Goal: Information Seeking & Learning: Find specific page/section

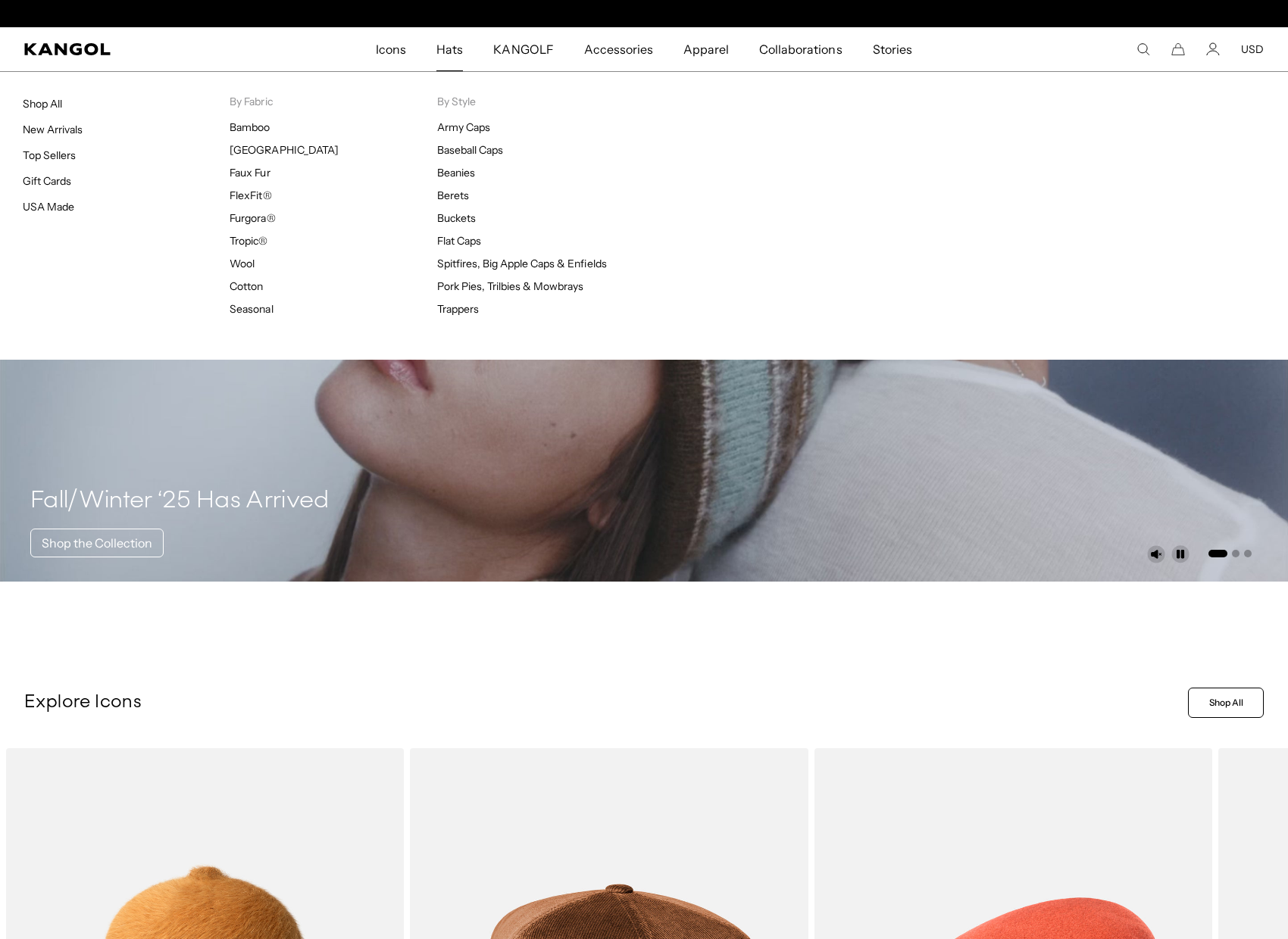
scroll to position [0, 312]
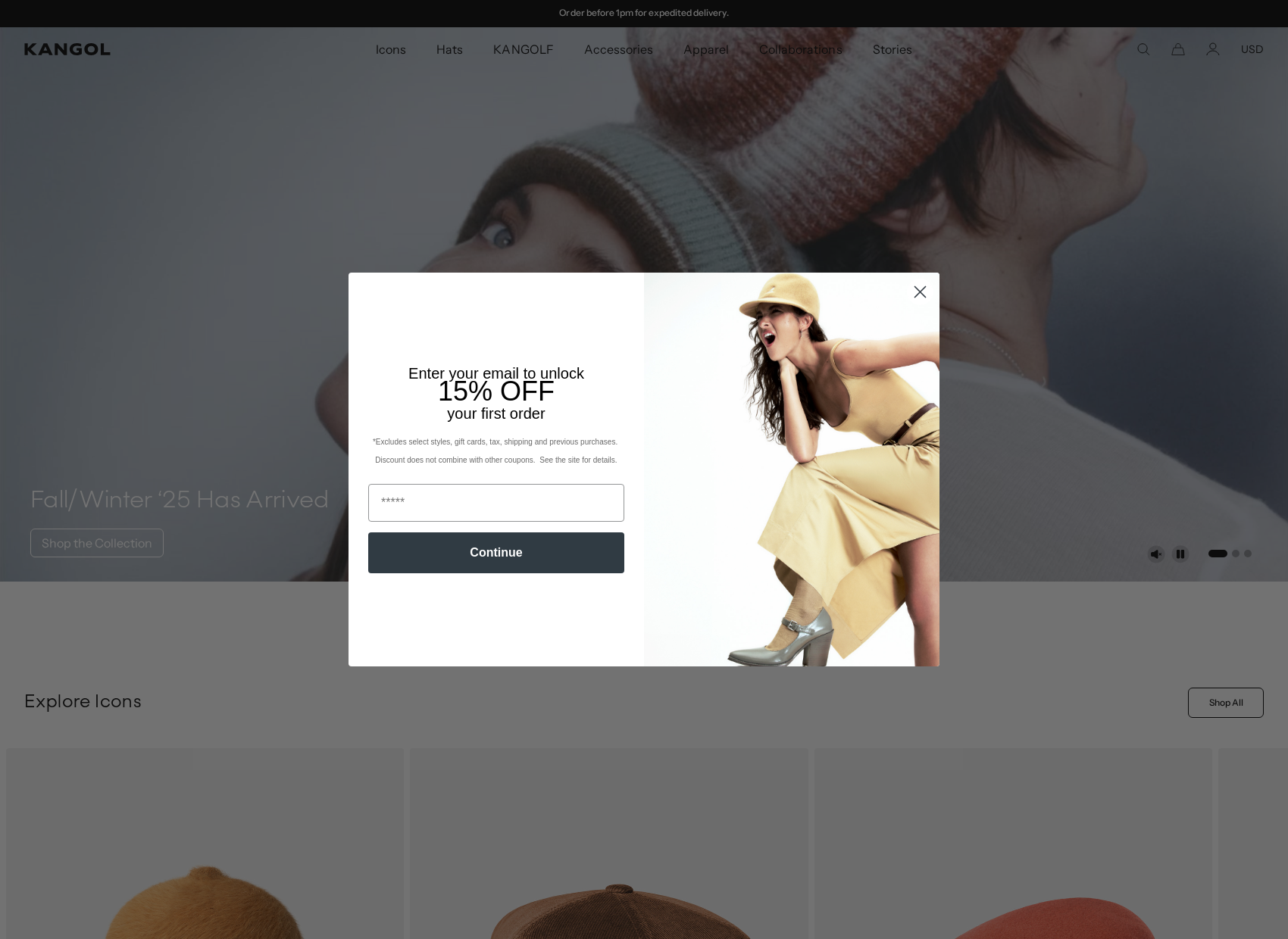
click at [920, 292] on icon "Close dialog" at bounding box center [920, 291] width 10 height 10
click at [918, 291] on icon "Close dialog" at bounding box center [920, 291] width 10 height 10
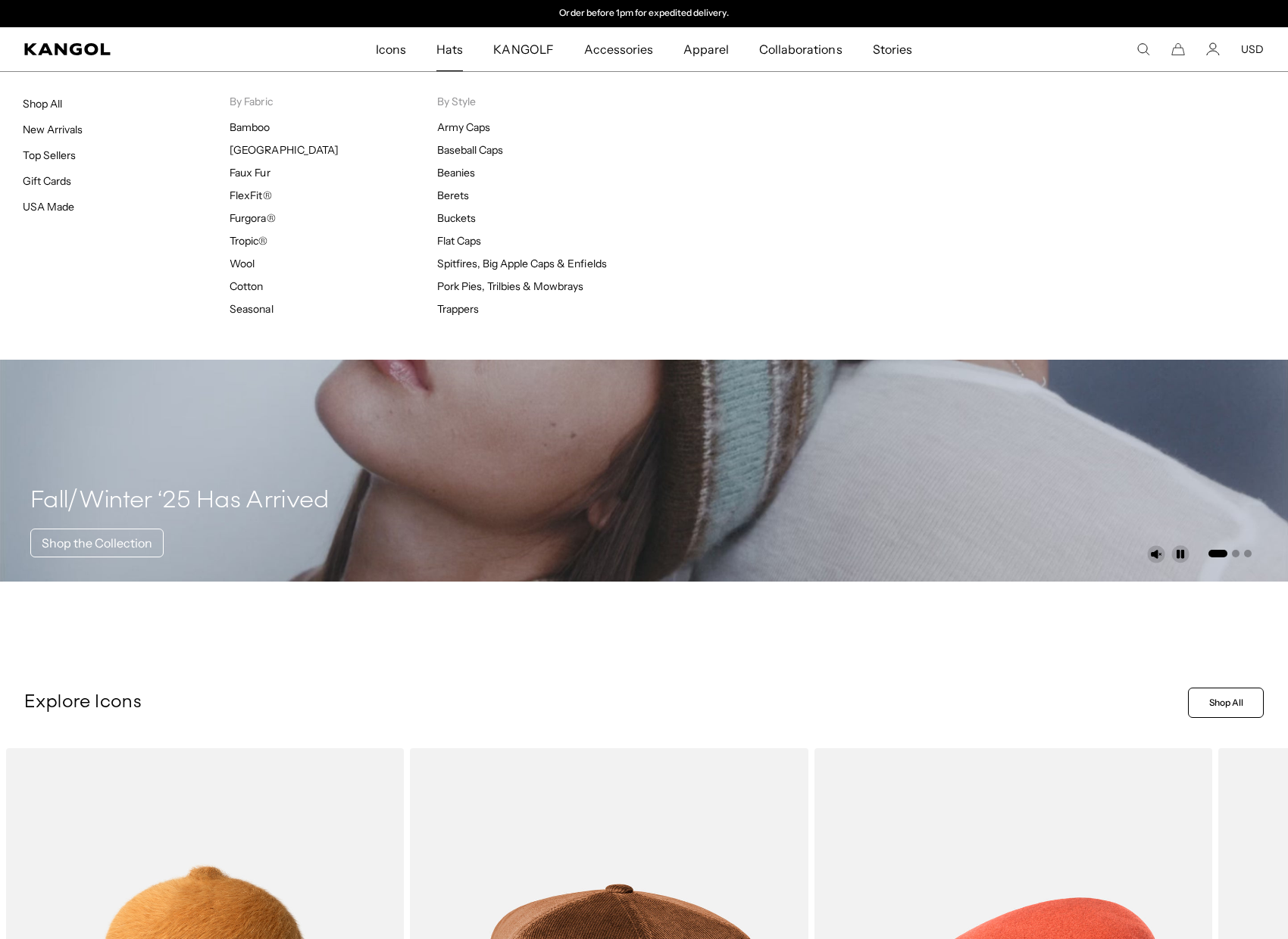
click at [448, 44] on span "Hats" at bounding box center [449, 49] width 26 height 44
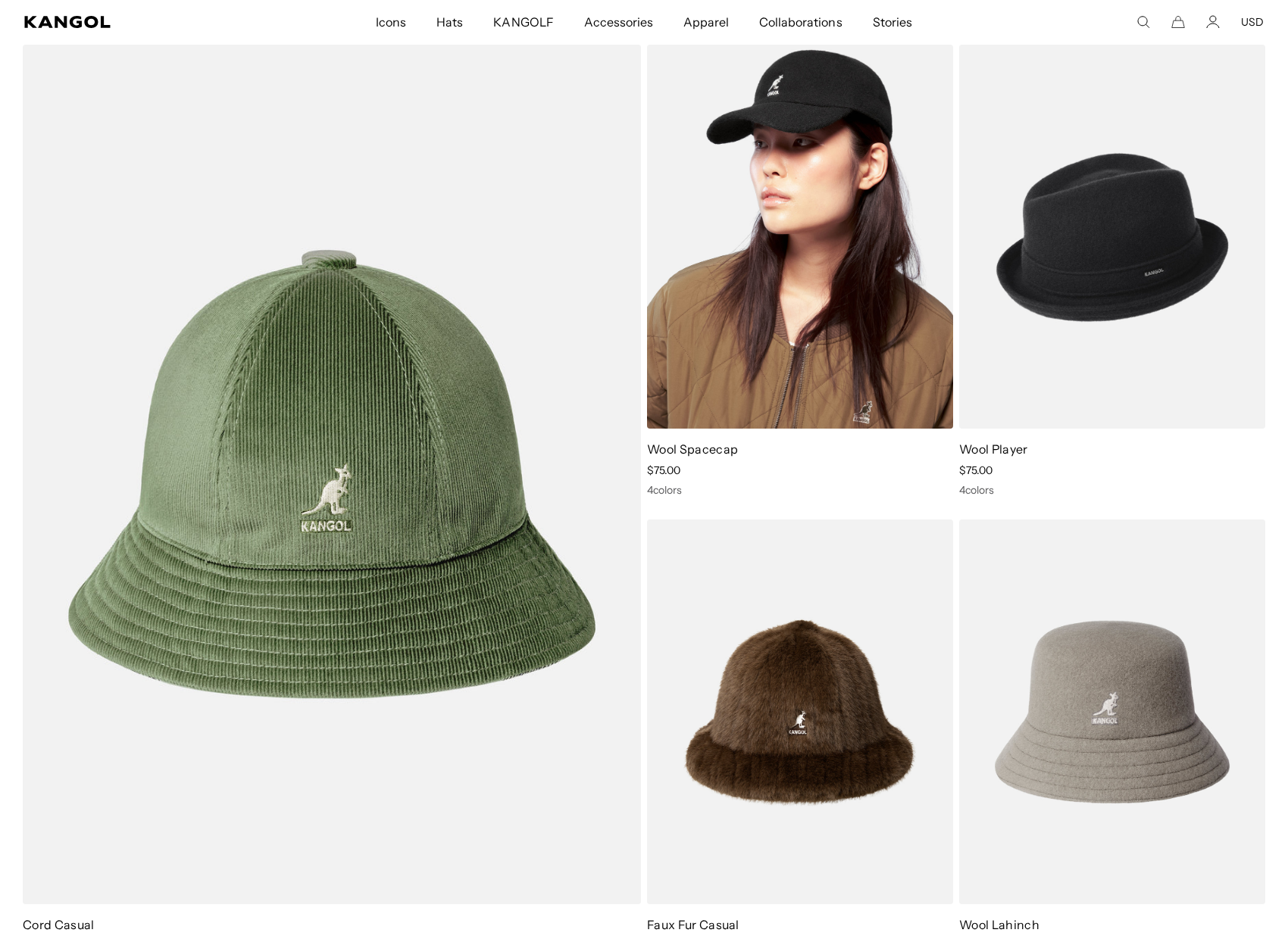
click at [752, 329] on img at bounding box center [800, 236] width 306 height 384
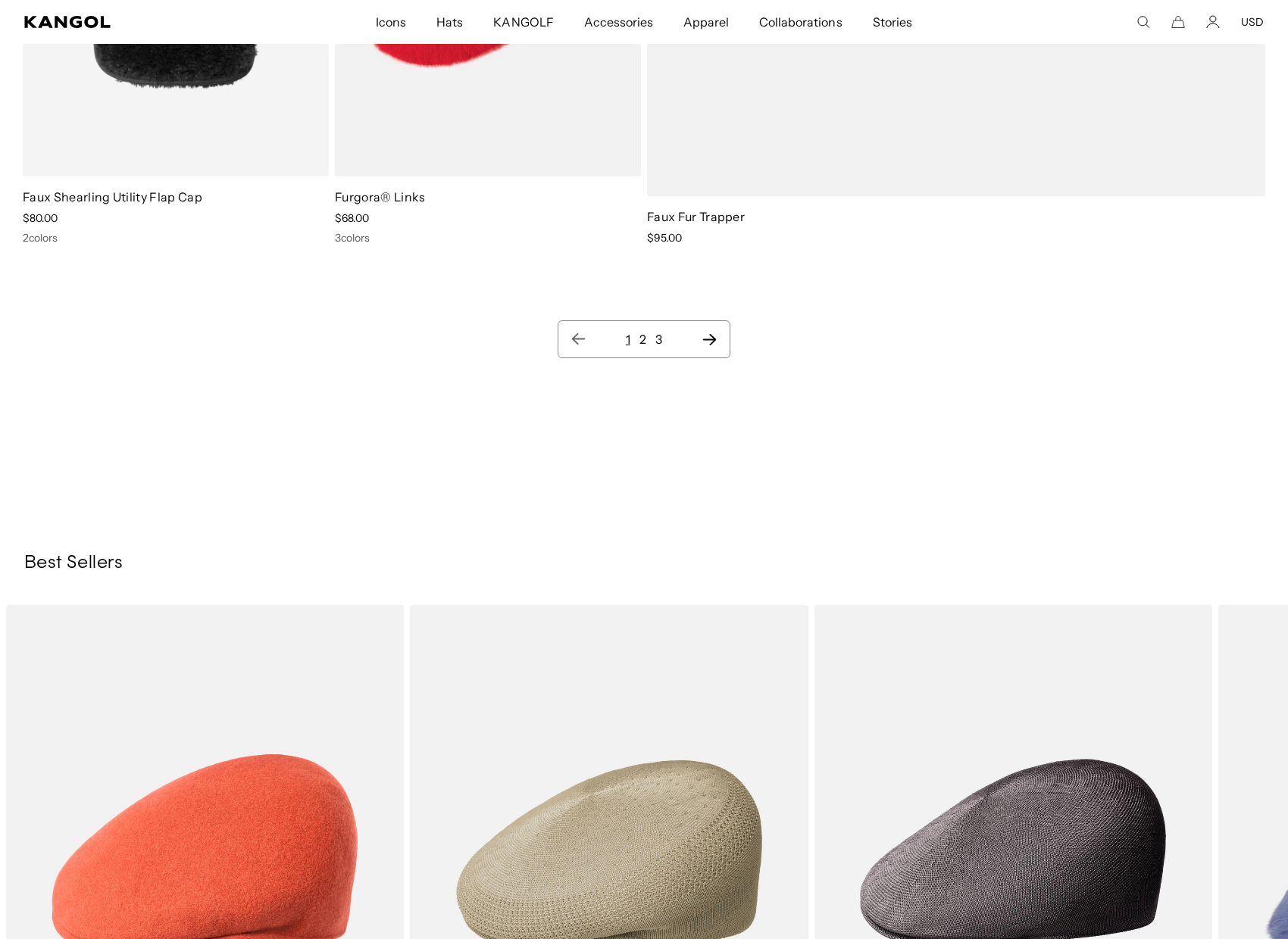
scroll to position [0, 312]
click at [644, 340] on link "2" at bounding box center [643, 339] width 7 height 15
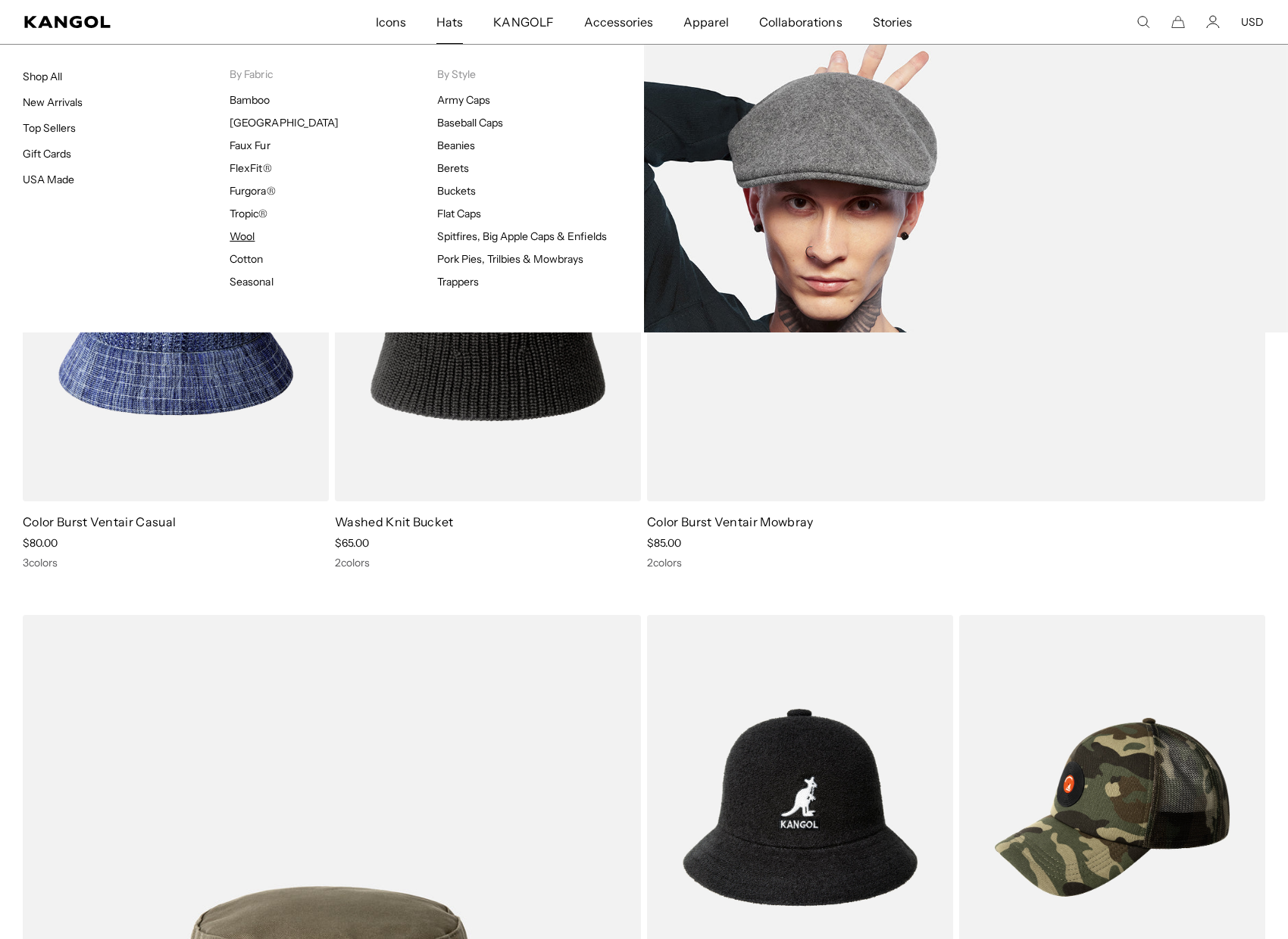
click at [246, 235] on link "Wool" at bounding box center [242, 236] width 25 height 13
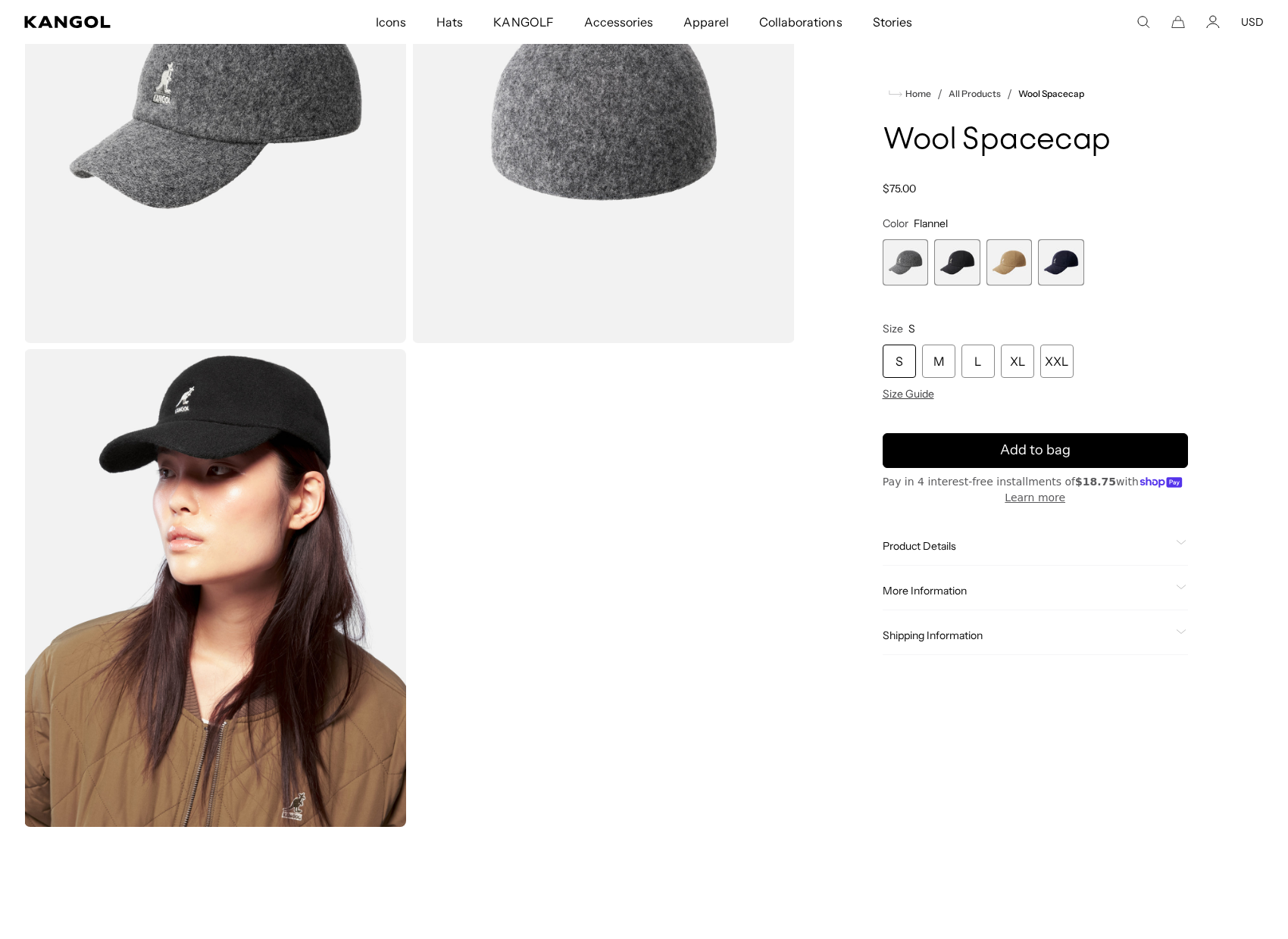
scroll to position [228, 0]
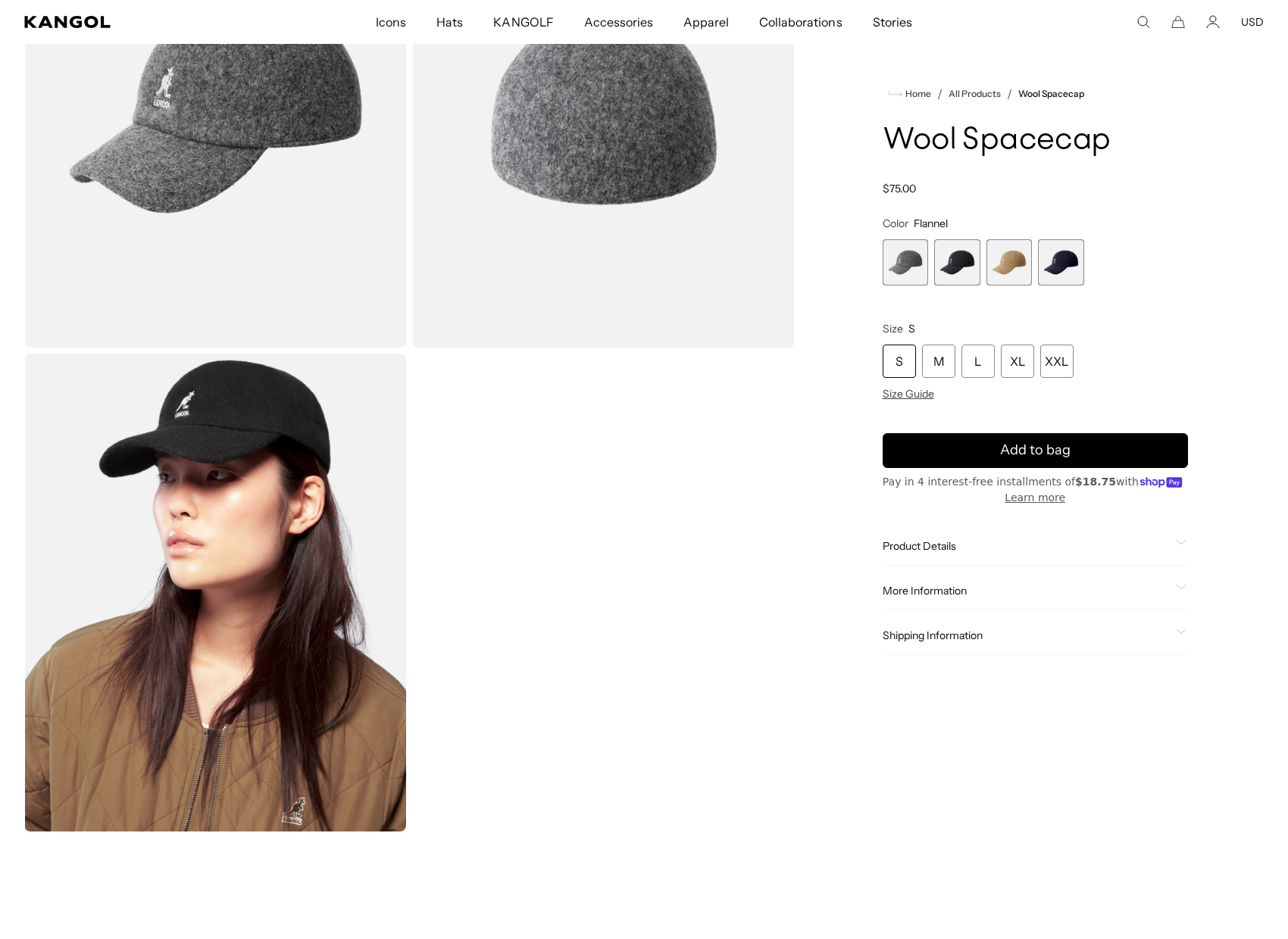
click at [951, 265] on span "2 of 4" at bounding box center [956, 262] width 46 height 46
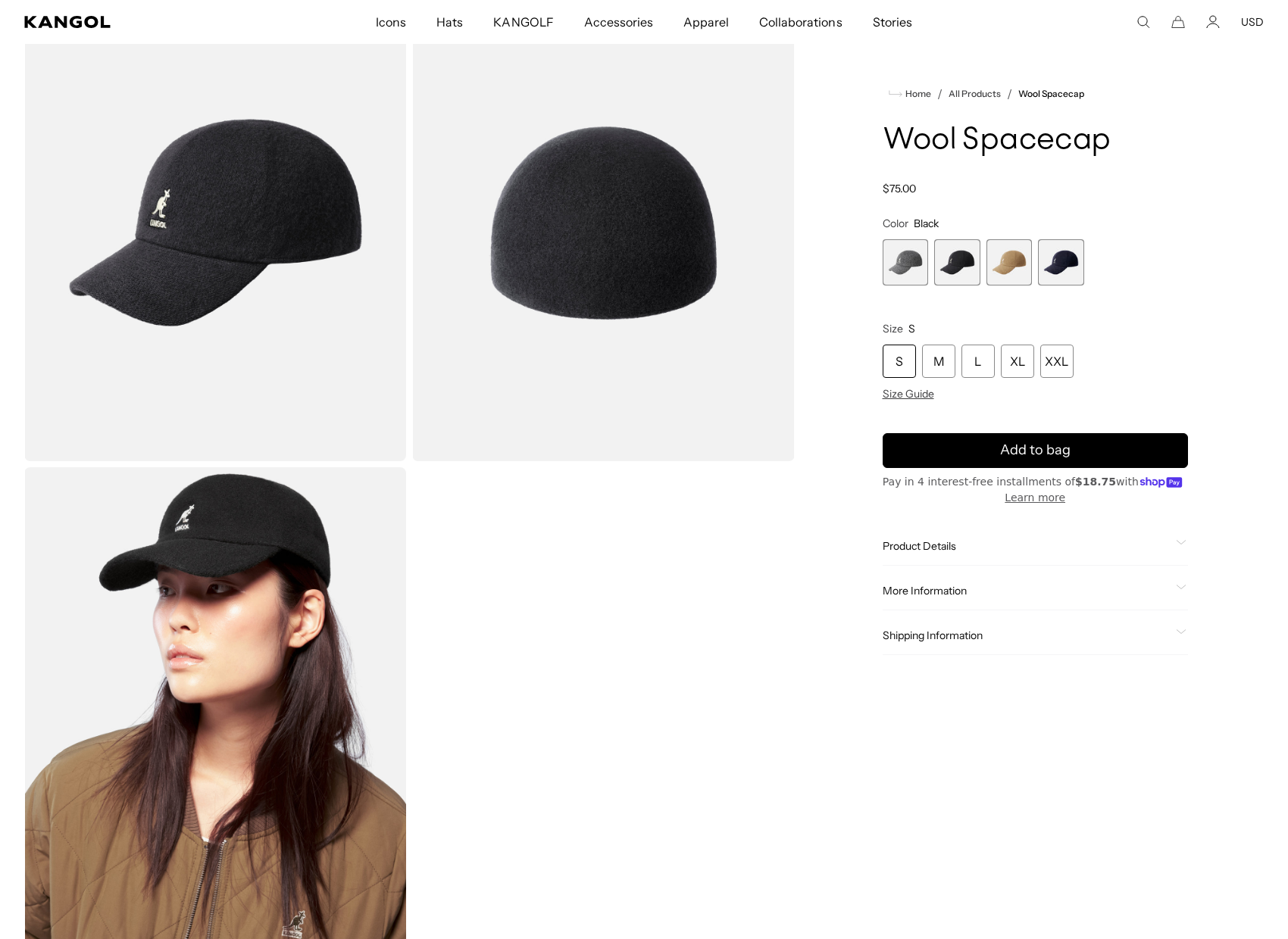
scroll to position [112, 0]
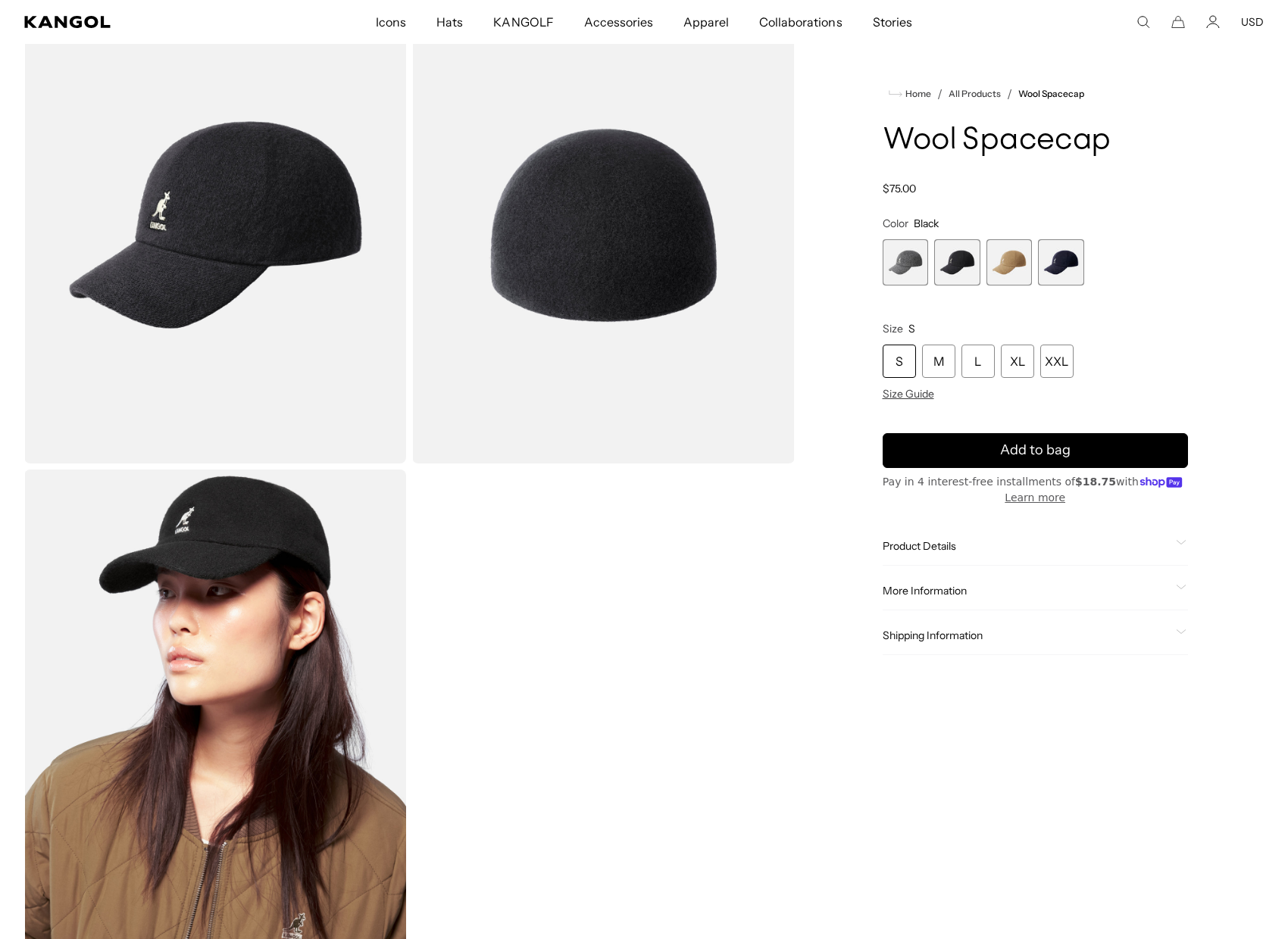
click at [1007, 272] on span "3 of 4" at bounding box center [1009, 262] width 46 height 46
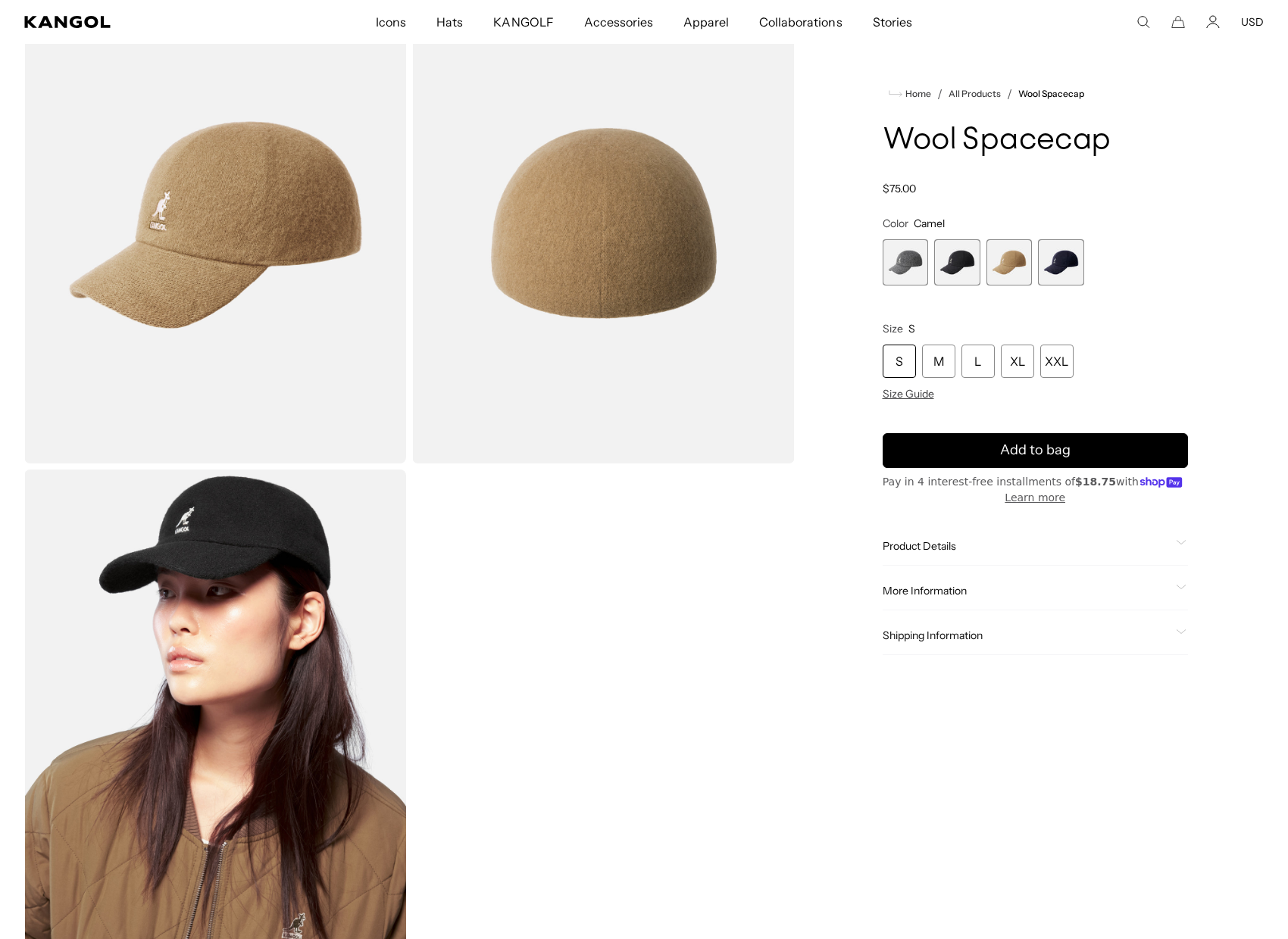
click at [1074, 268] on span "4 of 4" at bounding box center [1061, 262] width 46 height 46
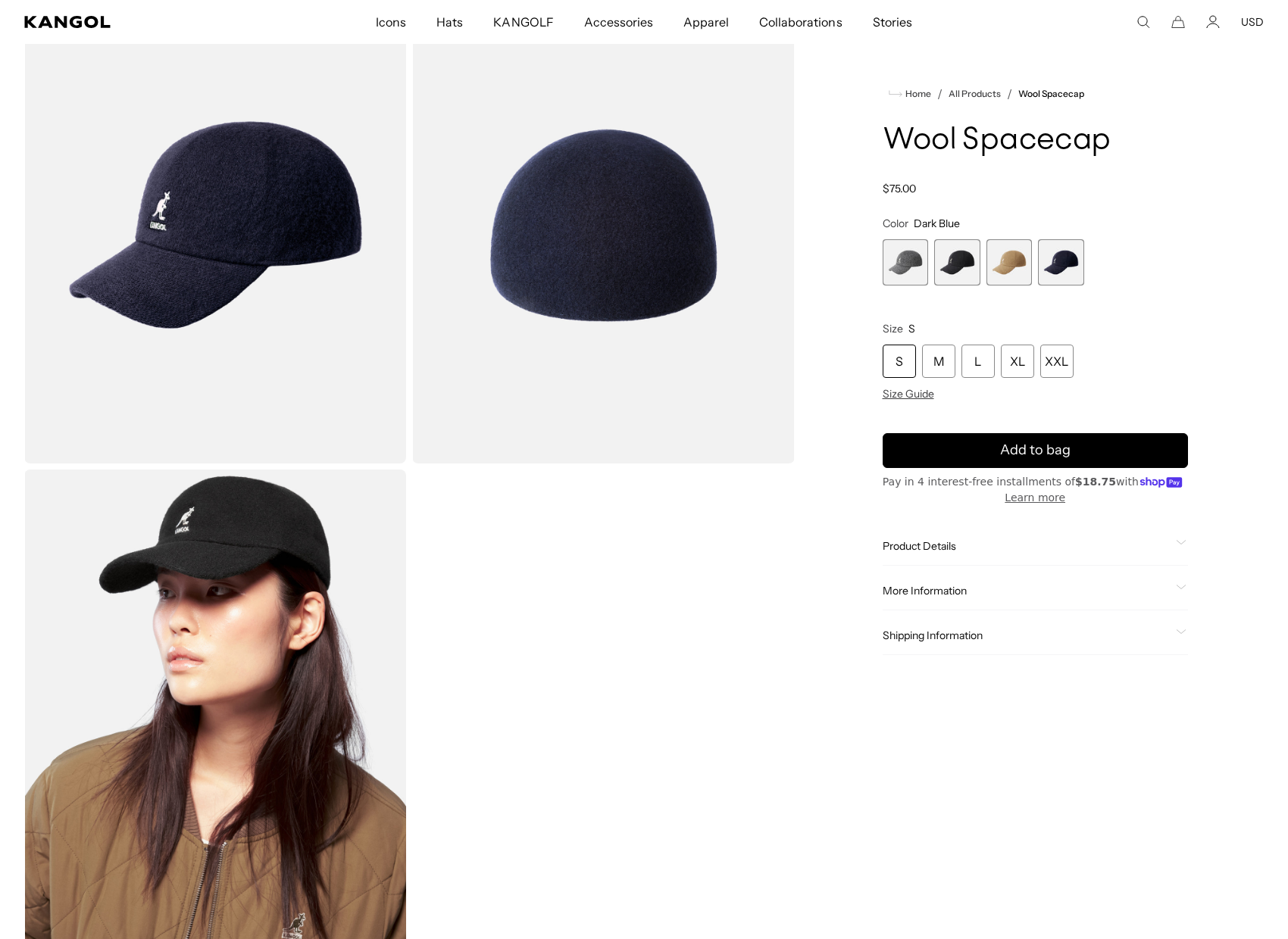
click at [958, 267] on span "2 of 4" at bounding box center [956, 262] width 46 height 46
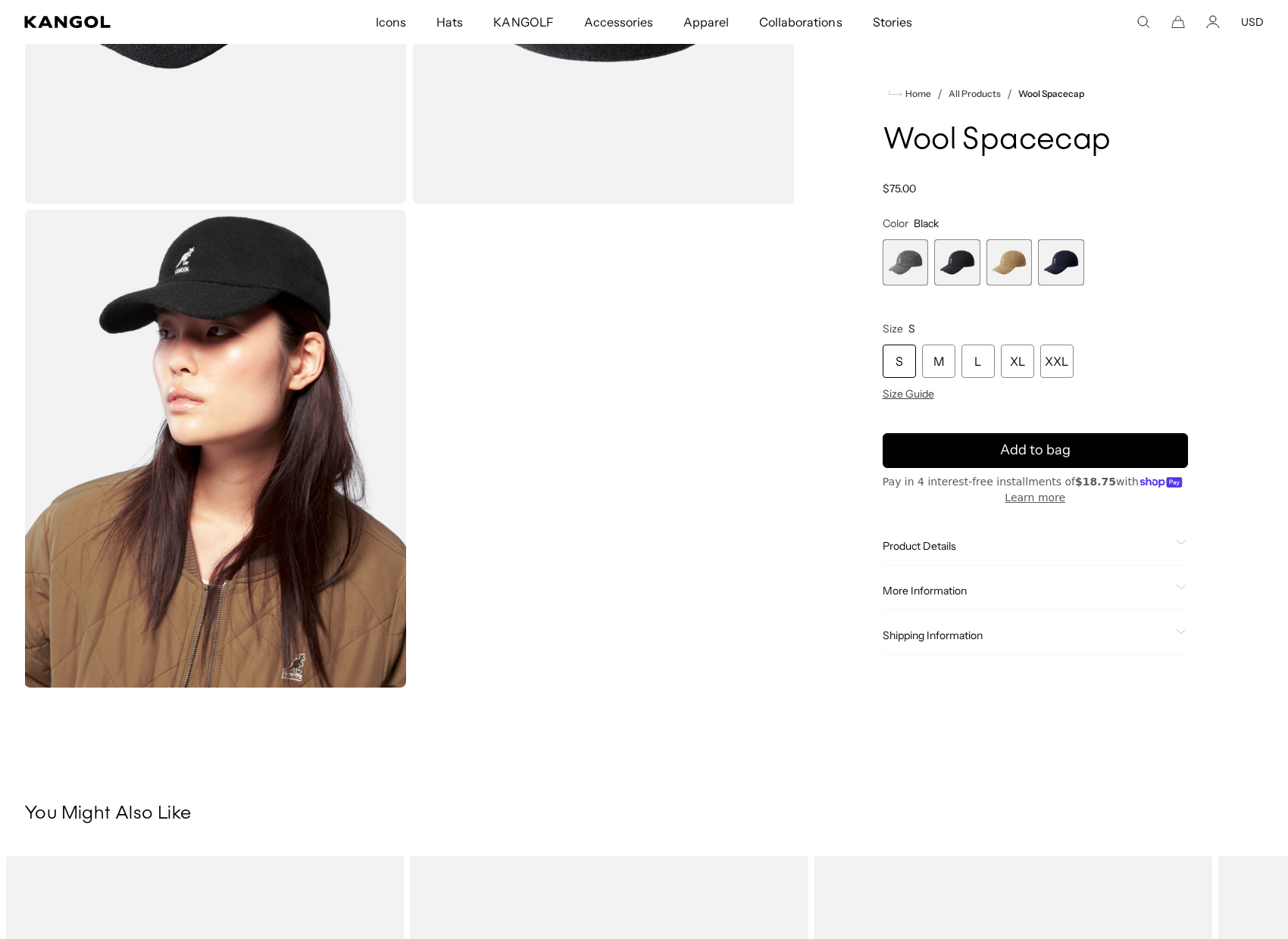
scroll to position [373, 0]
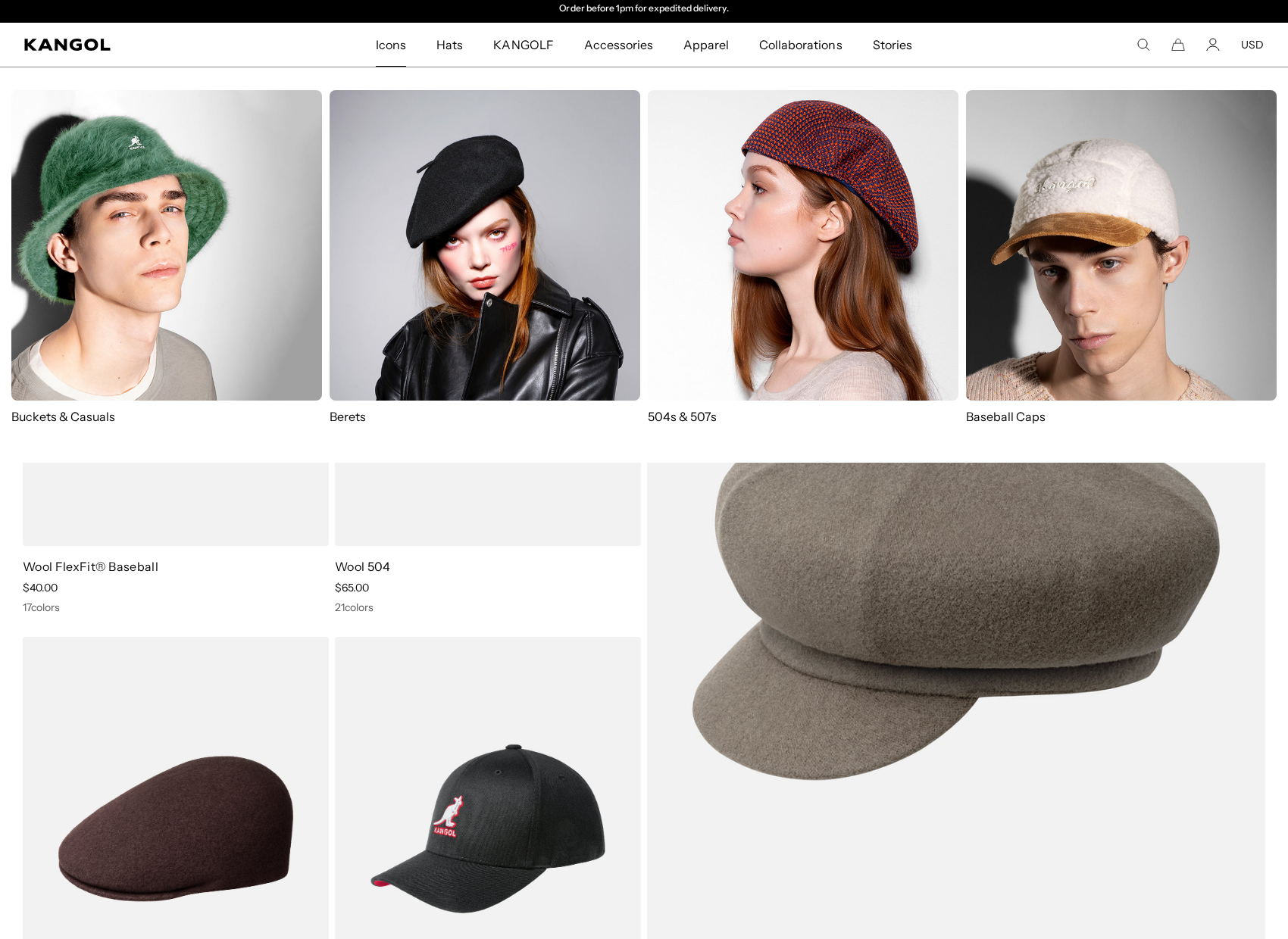
click at [391, 47] on span "Icons" at bounding box center [391, 44] width 30 height 44
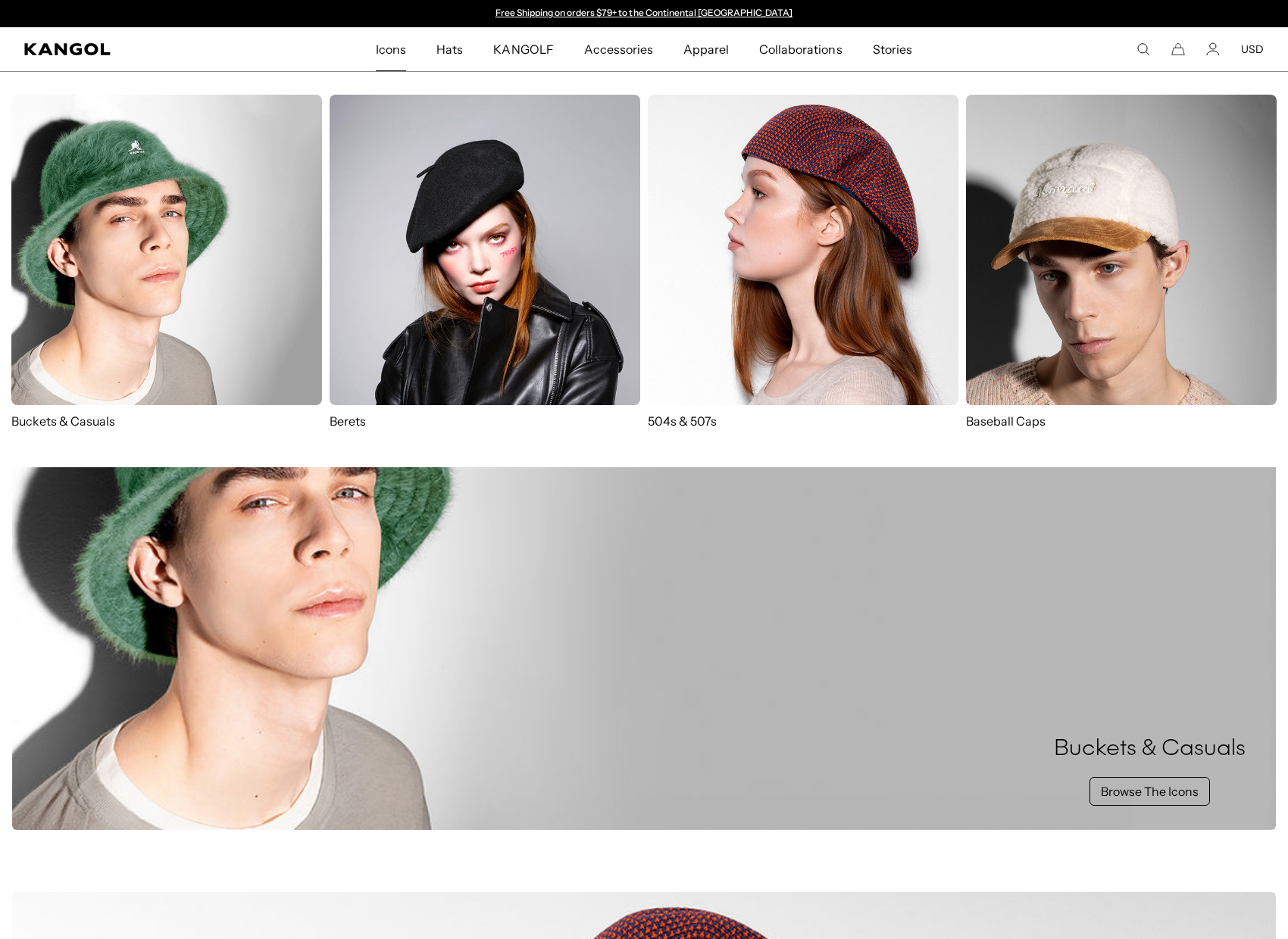
click at [1015, 160] on img at bounding box center [1121, 251] width 311 height 311
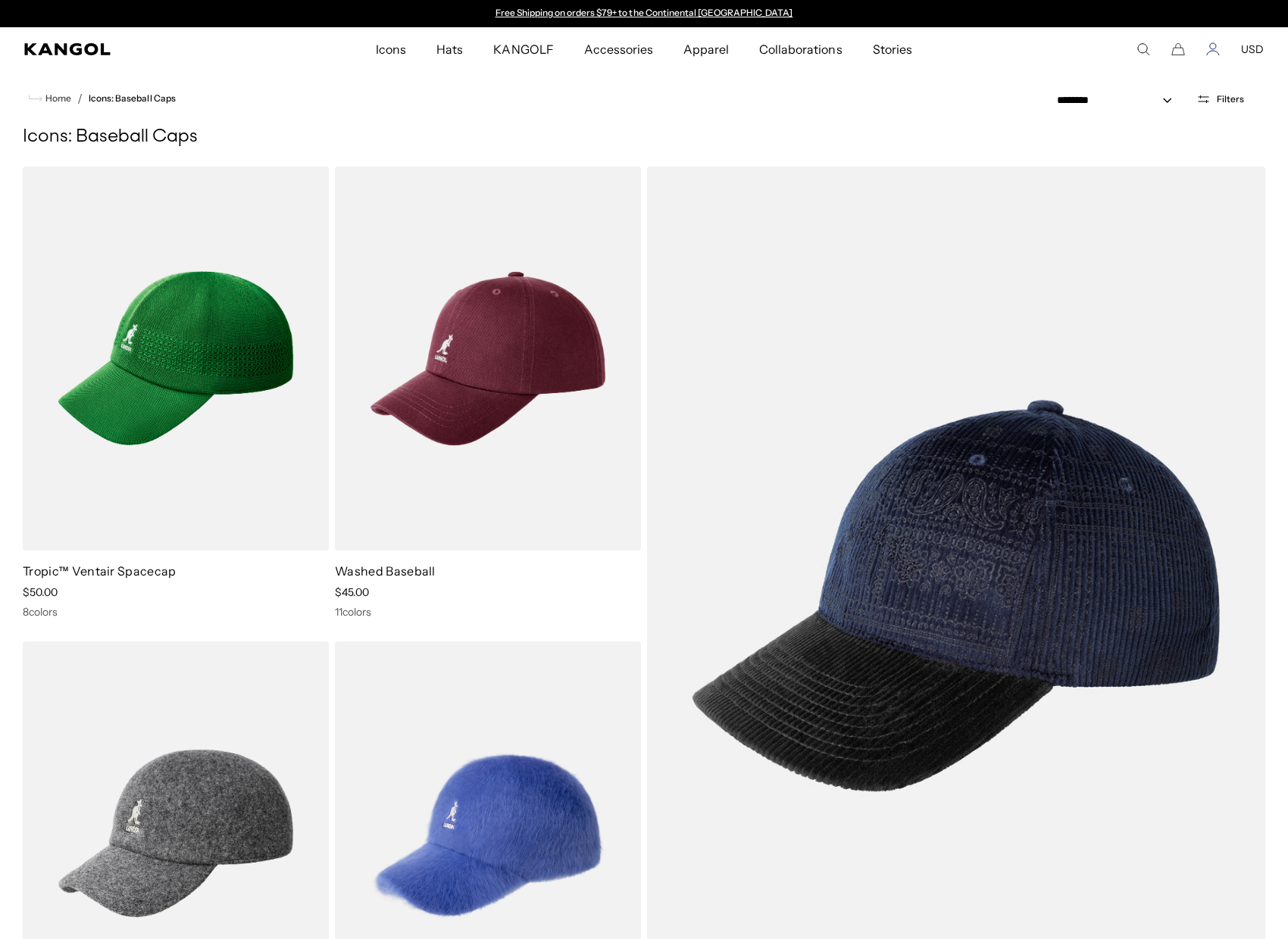
click at [1215, 49] on icon "Account" at bounding box center [1213, 49] width 13 height 13
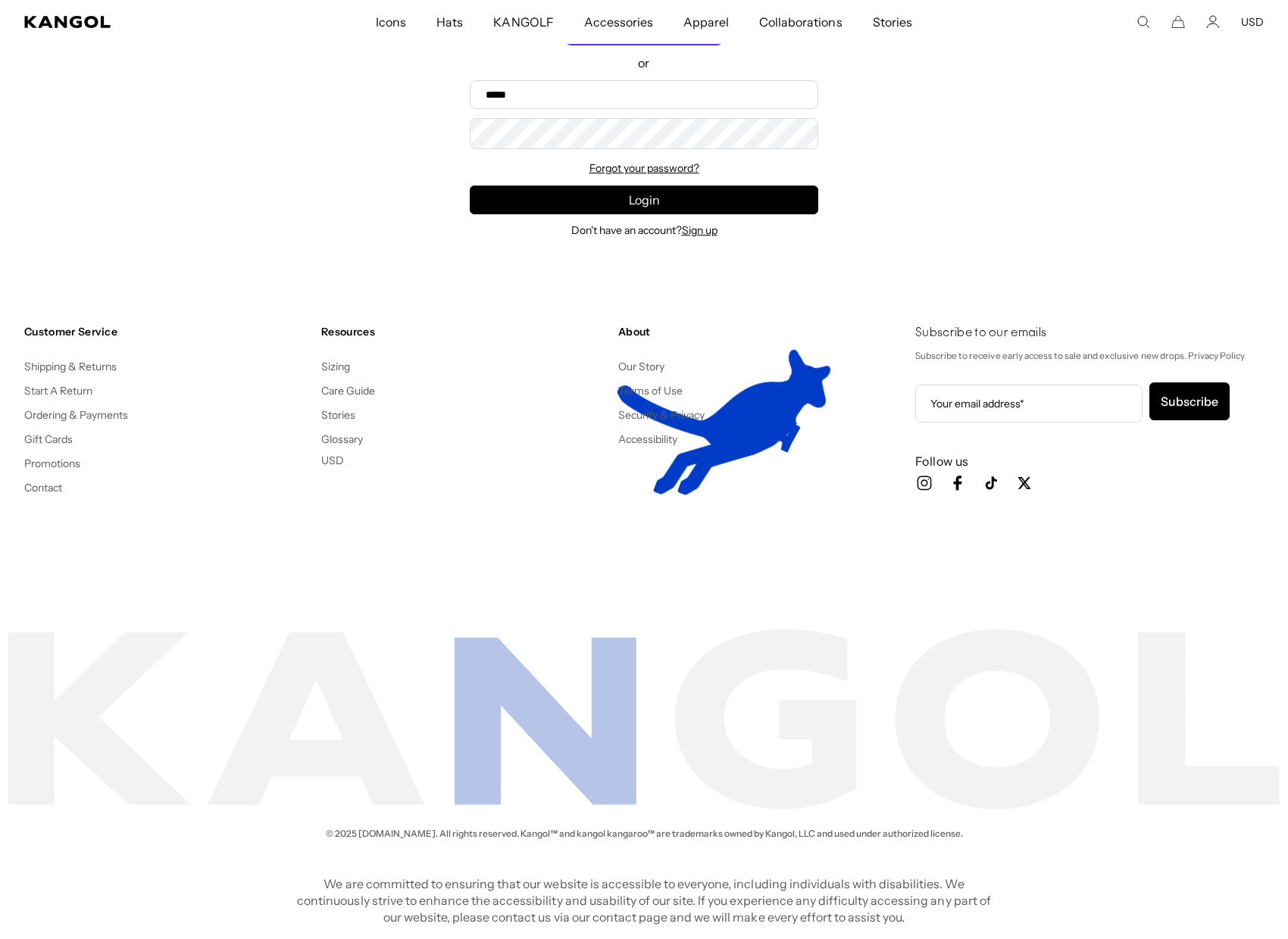
scroll to position [0, 312]
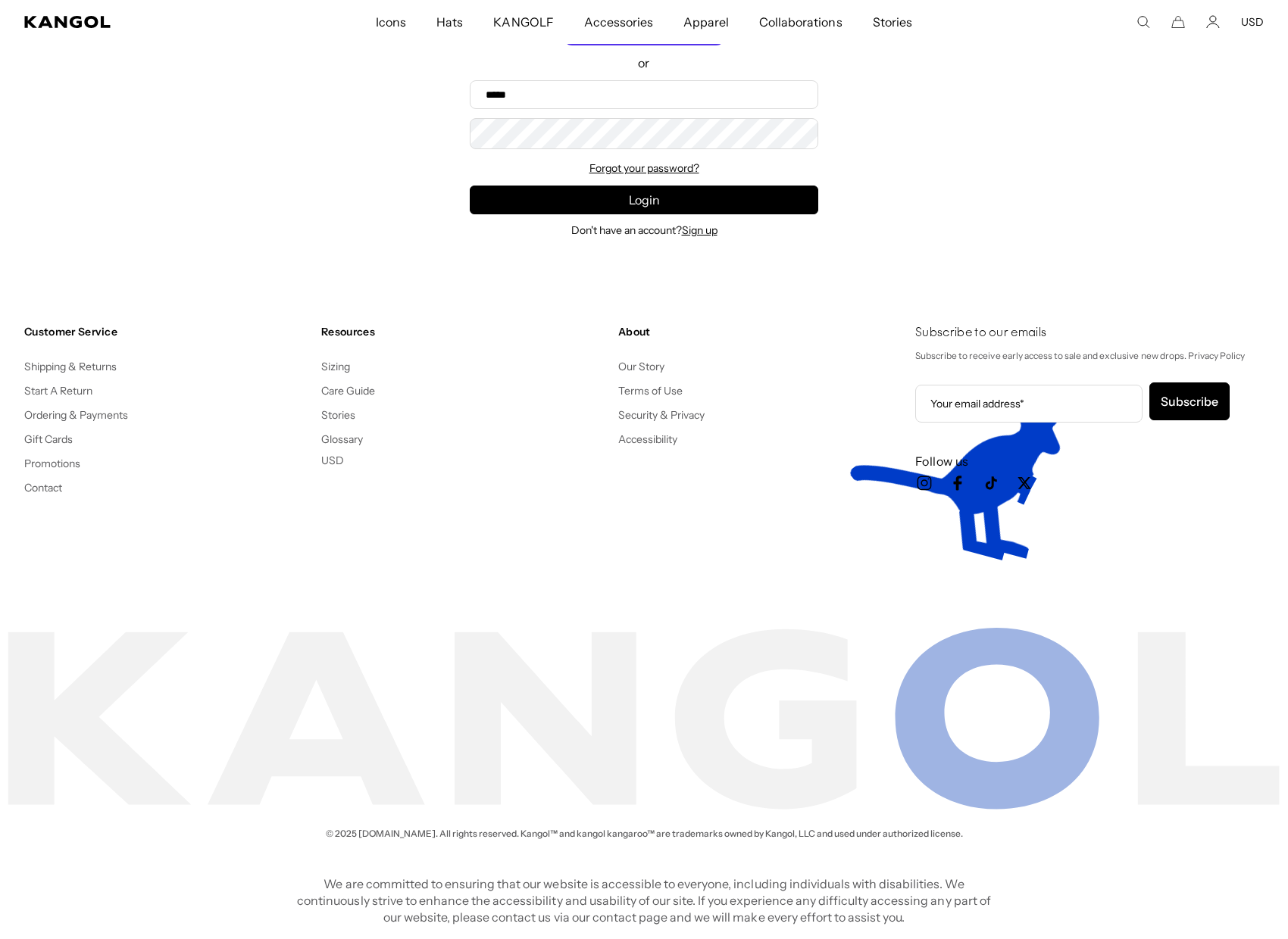
click at [330, 461] on button "USD" at bounding box center [333, 461] width 23 height 13
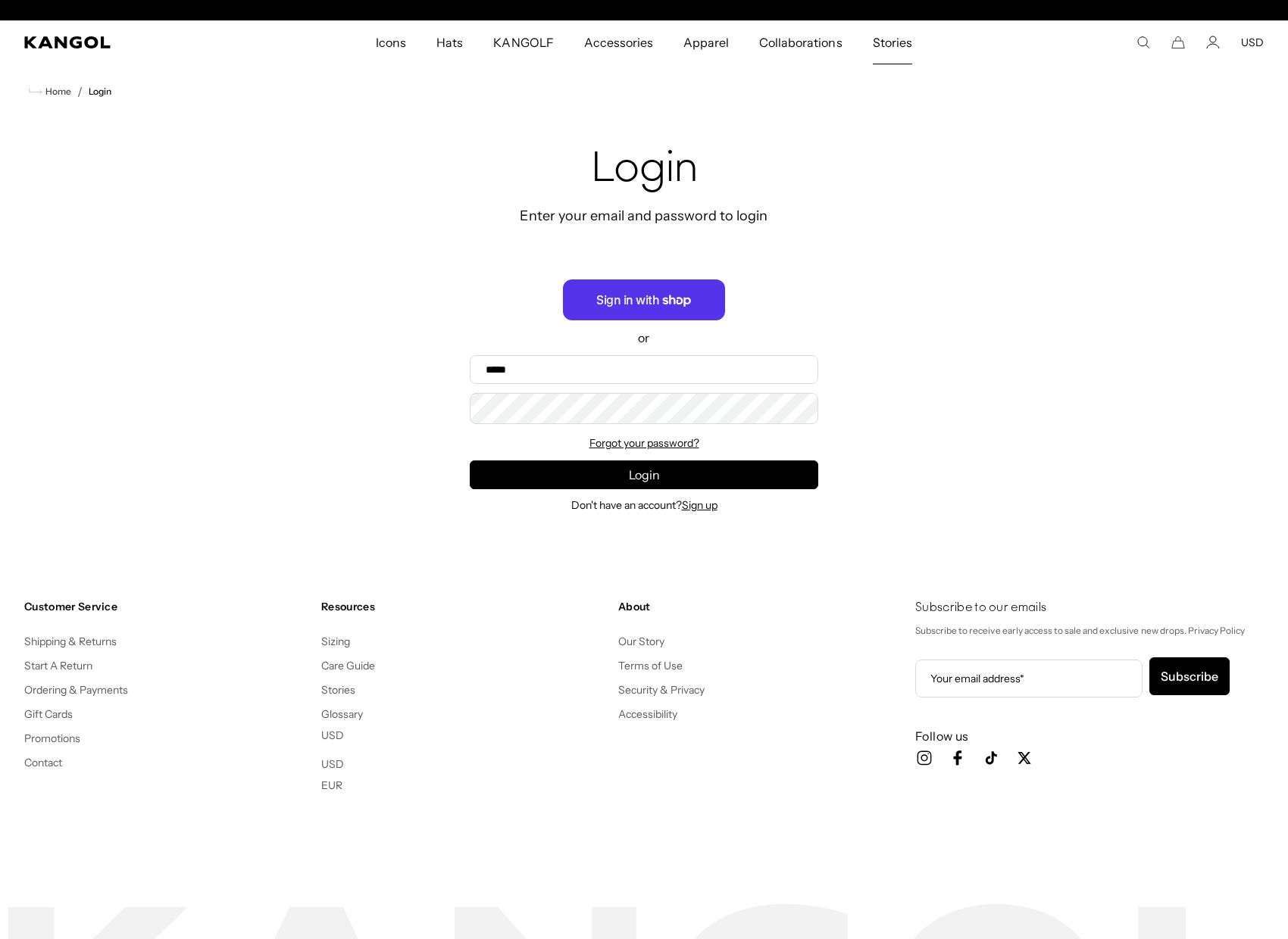
scroll to position [0, 0]
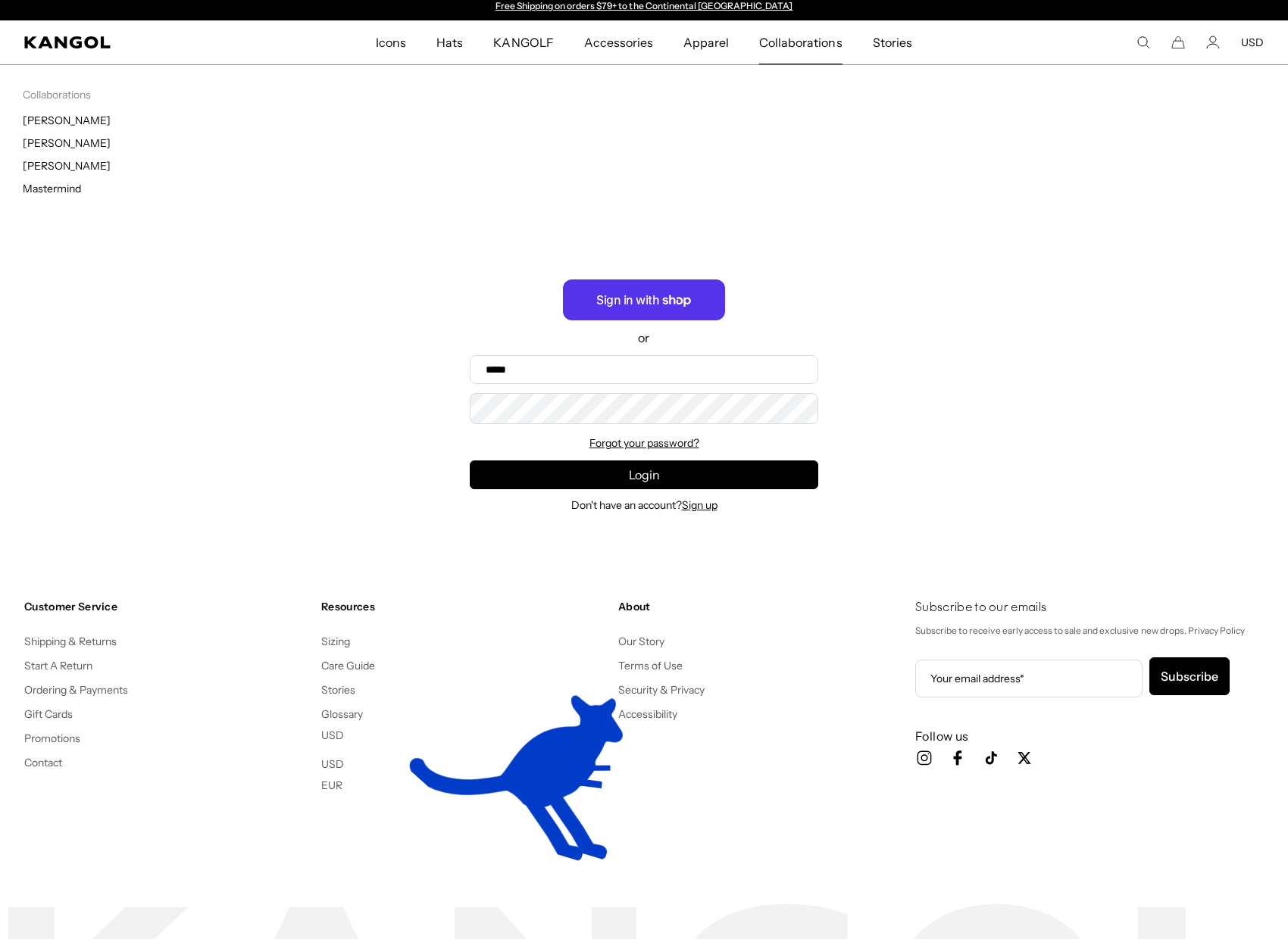
click at [813, 43] on span "Collaborations" at bounding box center [801, 42] width 83 height 44
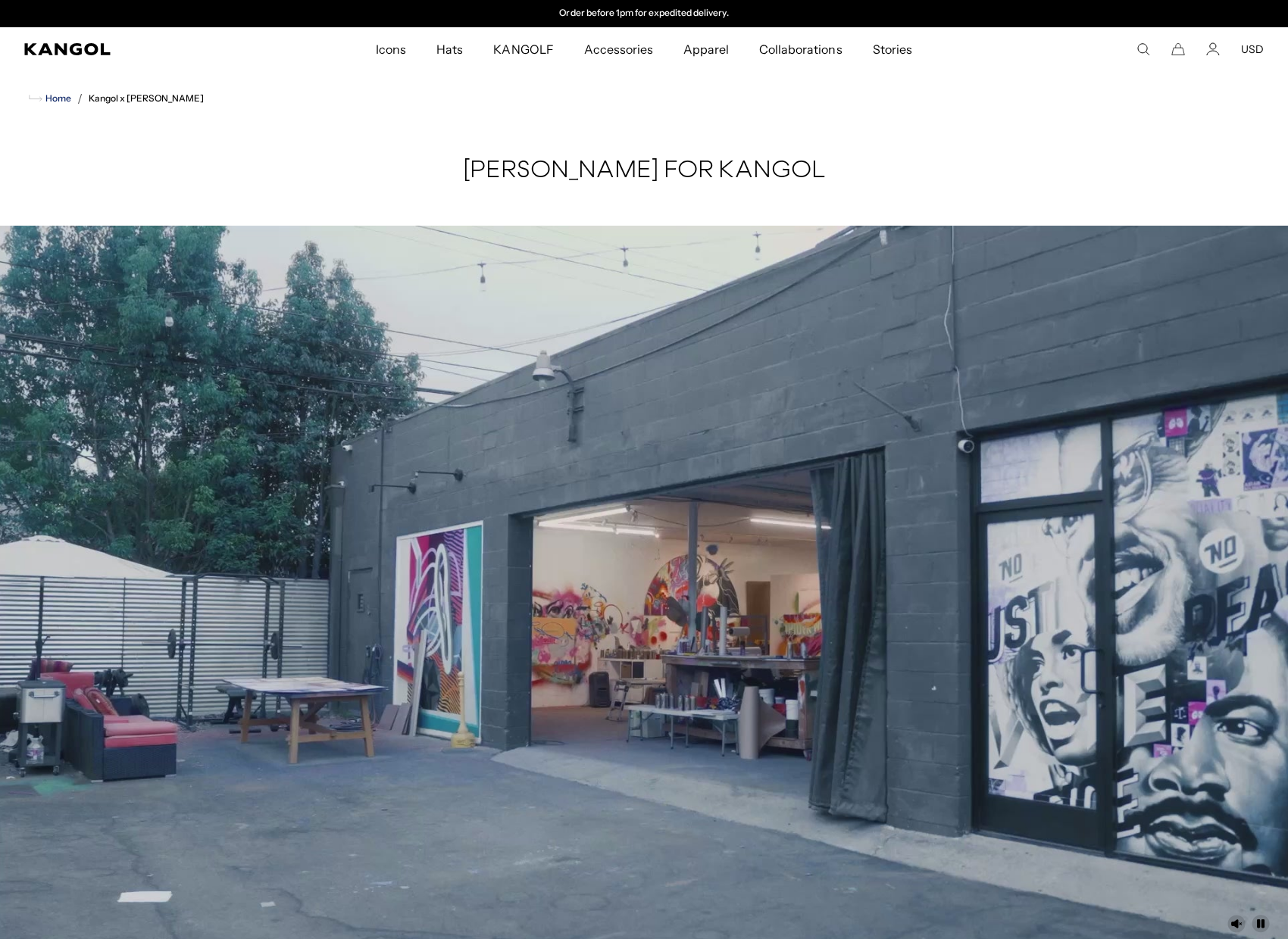
click at [56, 101] on span "Home" at bounding box center [57, 98] width 29 height 10
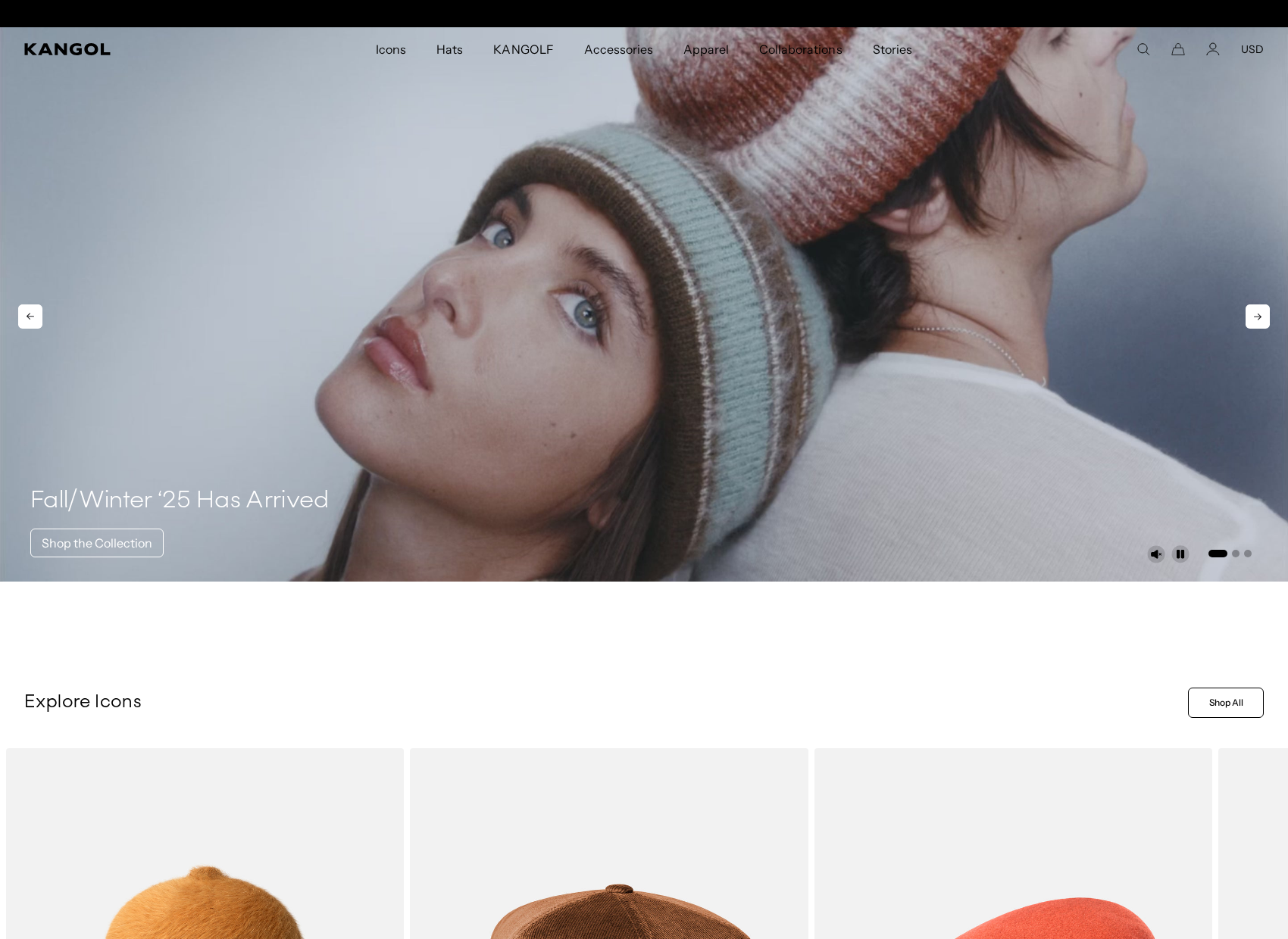
scroll to position [0, 312]
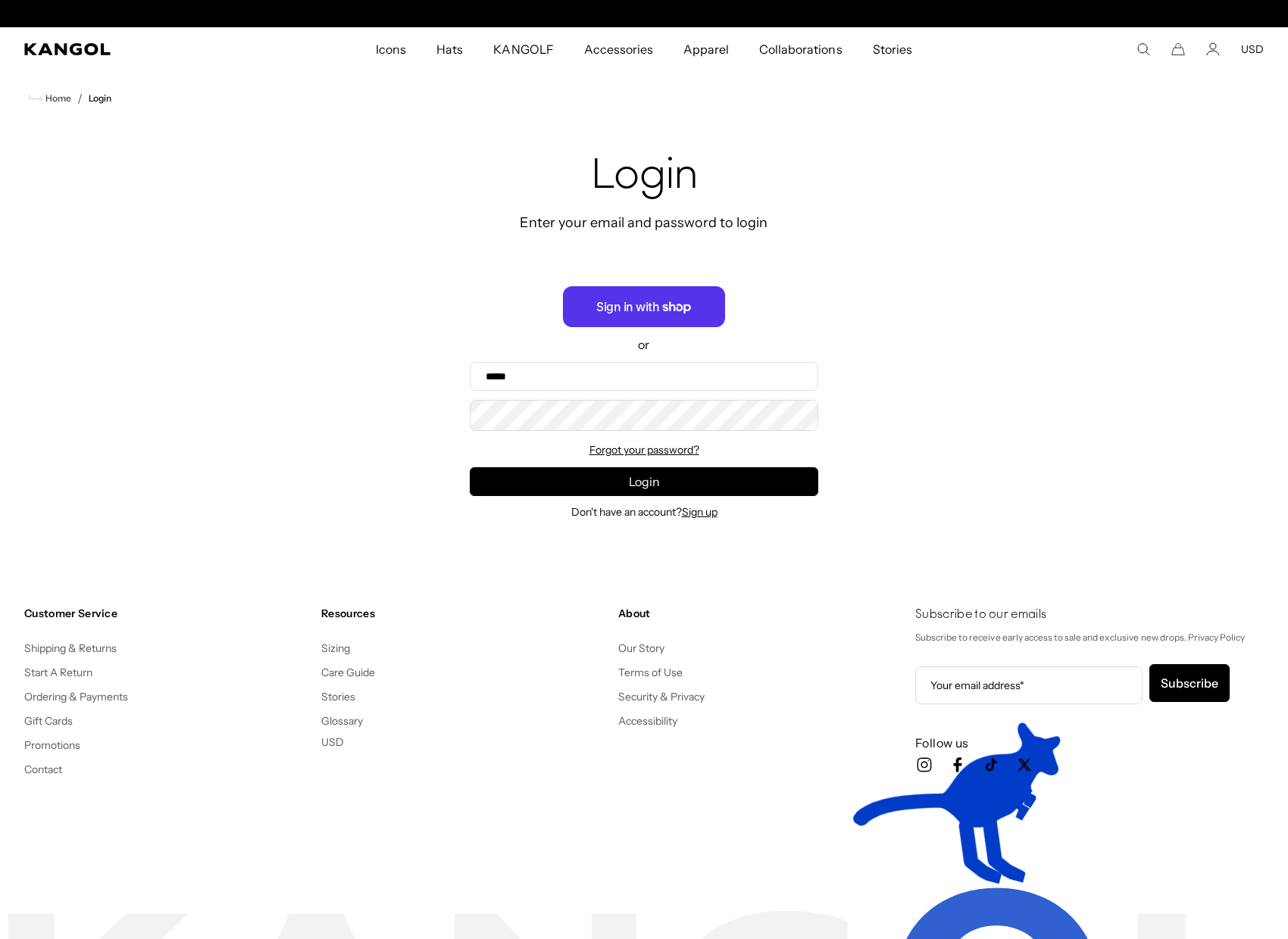
scroll to position [0, 312]
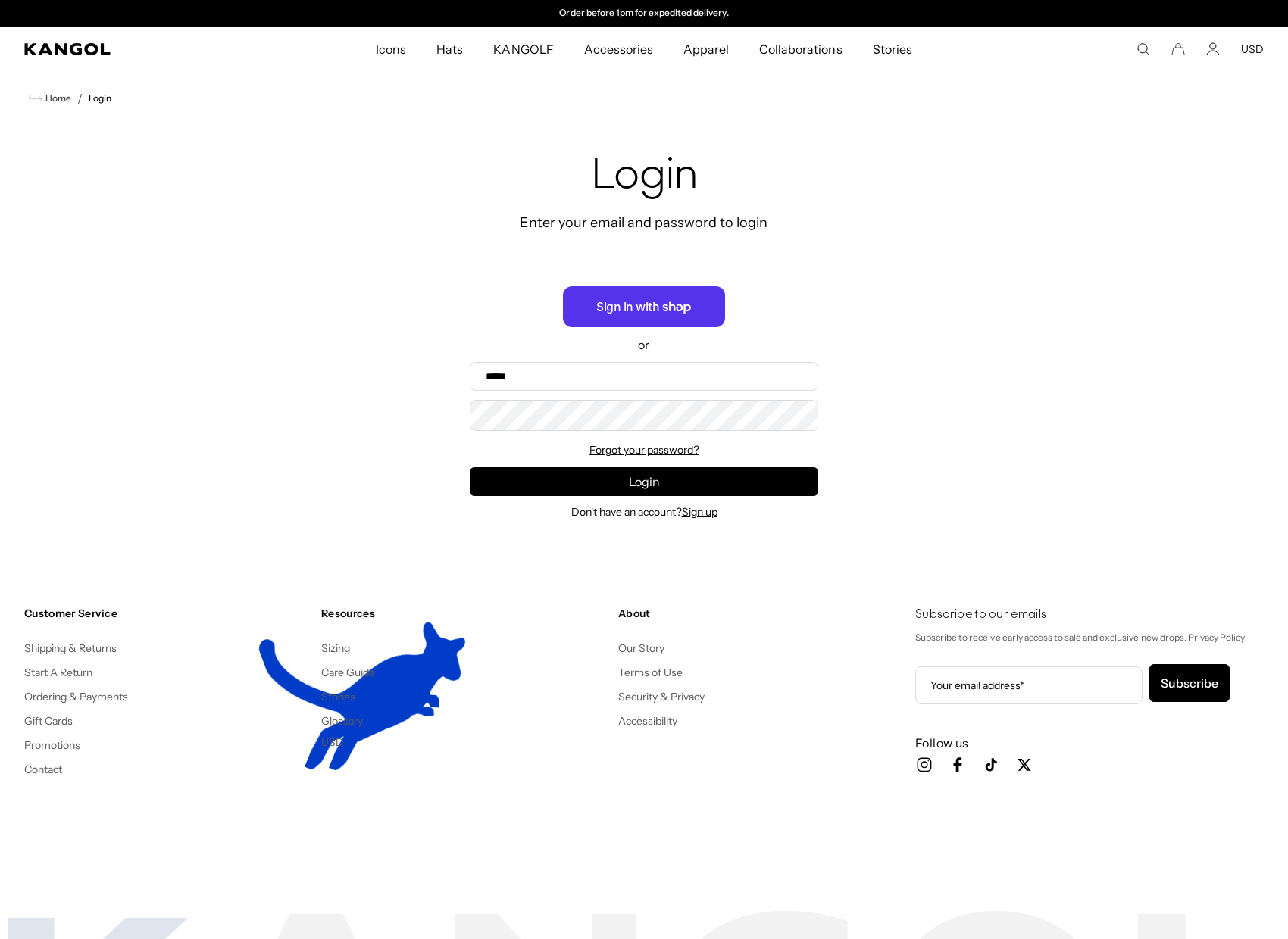
click at [1143, 49] on icon "Search here" at bounding box center [1143, 49] width 13 height 13
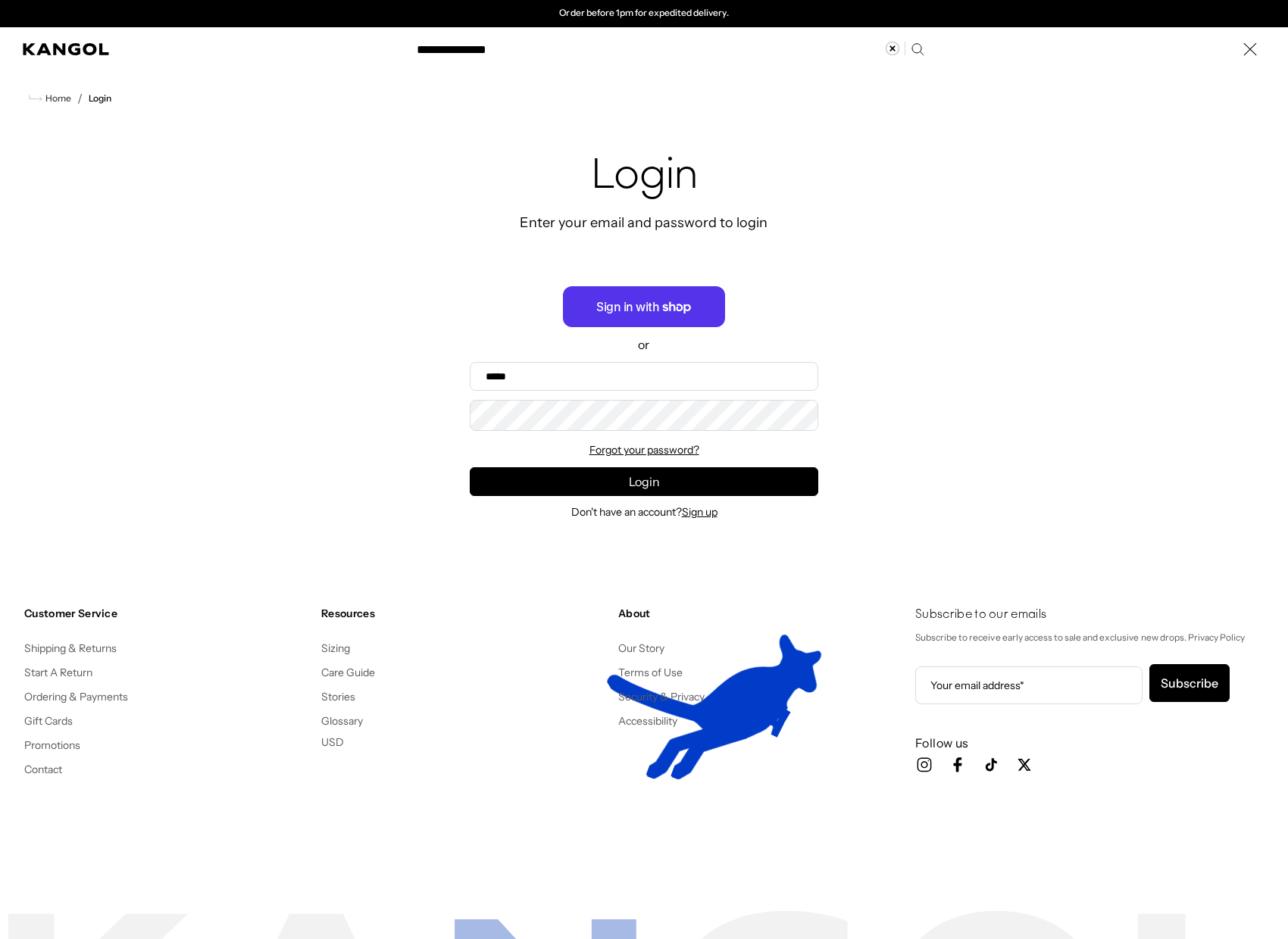
type input "**********"
